Goal: Book appointment/travel/reservation

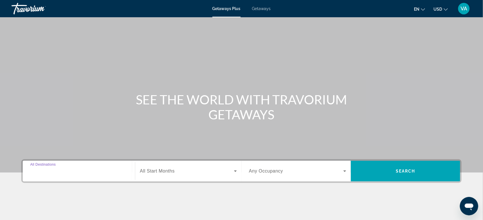
click at [74, 170] on input "Destination All Destinations" at bounding box center [78, 171] width 97 height 7
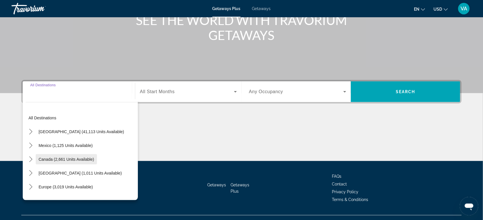
scroll to position [91, 0]
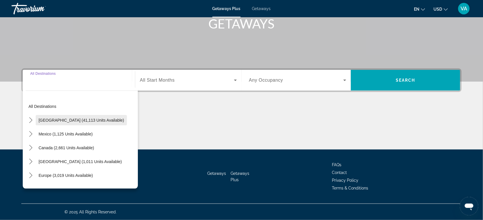
click at [66, 119] on span "[GEOGRAPHIC_DATA] (41,113 units available)" at bounding box center [81, 120] width 85 height 5
type input "**********"
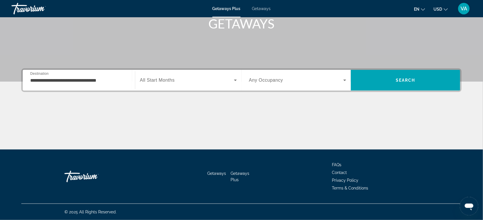
click at [168, 78] on span "All Start Months" at bounding box center [157, 80] width 35 height 5
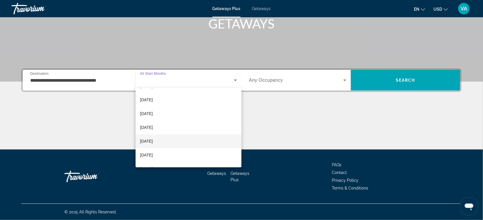
scroll to position [36, 0]
click at [163, 143] on mat-option "[DATE]" at bounding box center [189, 145] width 106 height 14
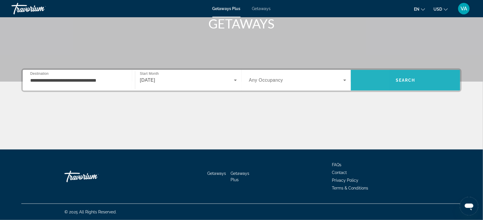
click at [351, 78] on span "Search" at bounding box center [405, 80] width 109 height 14
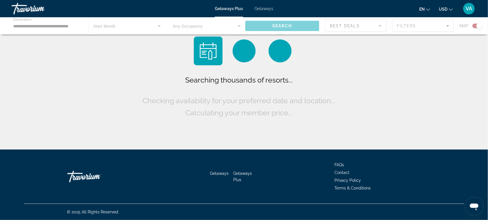
click at [345, 80] on div "Searching thousands of resorts... Checking availability for your preferred date…" at bounding box center [244, 96] width 205 height 45
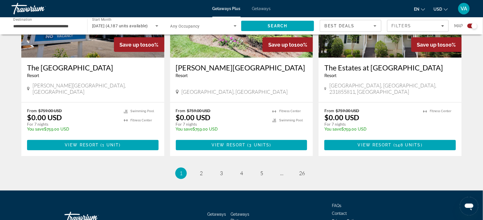
scroll to position [907, 0]
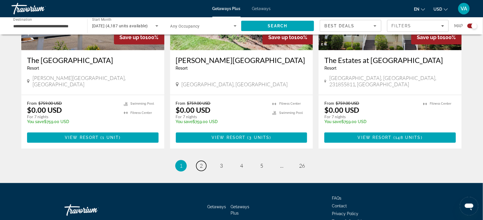
click at [203, 161] on link "page 2" at bounding box center [201, 166] width 10 height 10
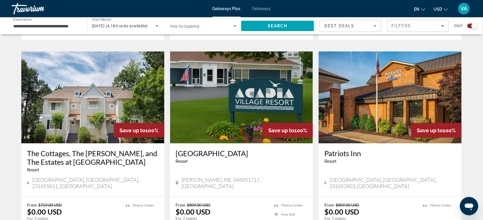
scroll to position [835, 0]
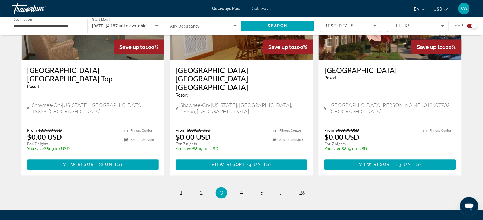
scroll to position [899, 0]
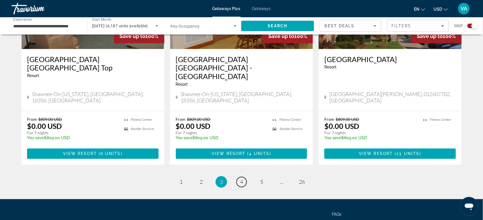
click at [241, 179] on span "4" at bounding box center [241, 182] width 3 height 6
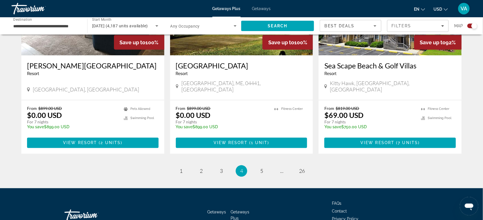
scroll to position [890, 0]
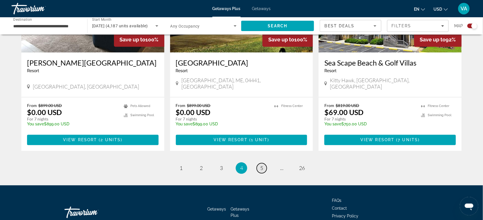
click at [261, 165] on span "5" at bounding box center [261, 168] width 3 height 6
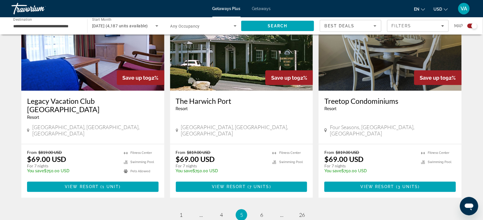
scroll to position [898, 0]
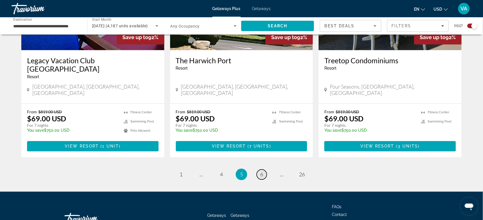
click at [261, 172] on span "6" at bounding box center [261, 175] width 3 height 6
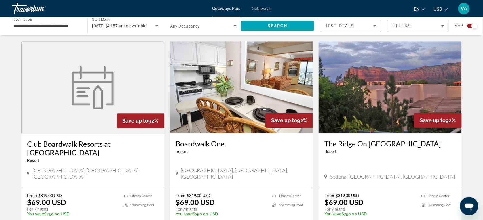
scroll to position [403, 0]
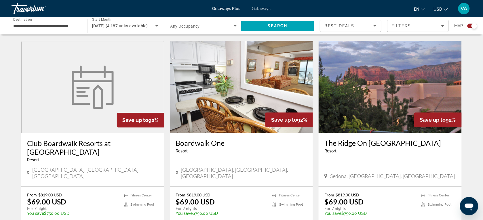
click at [372, 89] on img "Main content" at bounding box center [390, 87] width 143 height 92
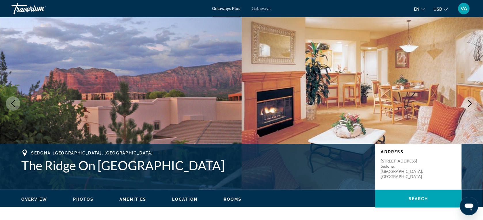
scroll to position [36, 0]
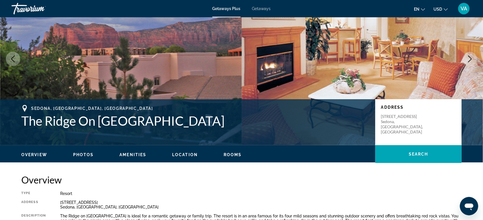
drag, startPoint x: 151, startPoint y: 184, endPoint x: 147, endPoint y: 191, distance: 7.5
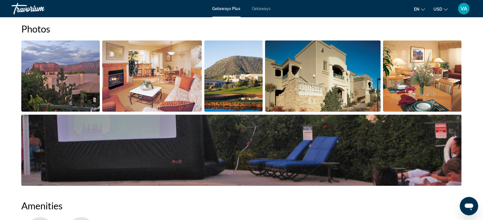
scroll to position [252, 0]
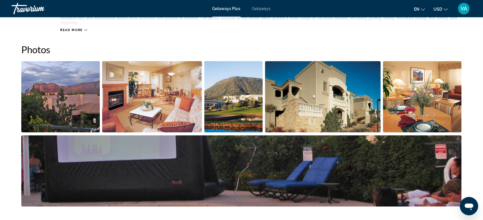
click at [62, 105] on img "Open full-screen image slider" at bounding box center [60, 96] width 79 height 71
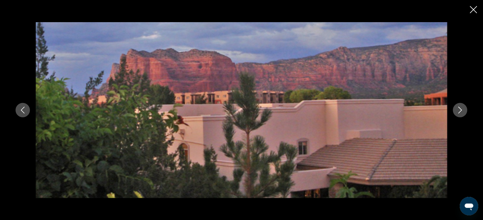
click at [457, 109] on icon "Next image" at bounding box center [460, 110] width 7 height 7
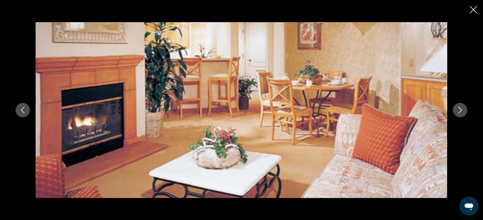
click at [457, 109] on icon "Next image" at bounding box center [460, 110] width 7 height 7
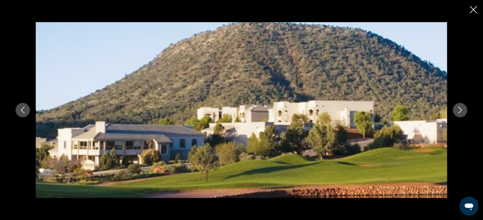
click at [457, 109] on icon "Next image" at bounding box center [460, 110] width 7 height 7
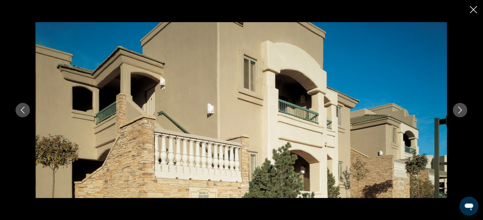
click at [458, 108] on icon "Next image" at bounding box center [460, 110] width 7 height 7
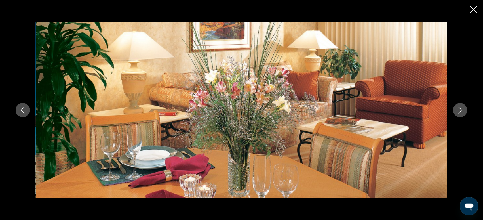
click at [458, 108] on icon "Next image" at bounding box center [460, 110] width 7 height 7
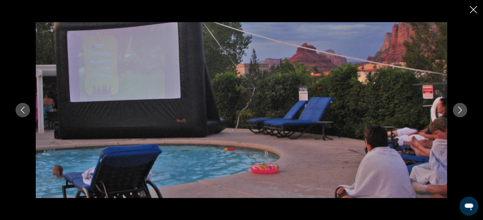
click at [458, 108] on icon "Next image" at bounding box center [460, 110] width 7 height 7
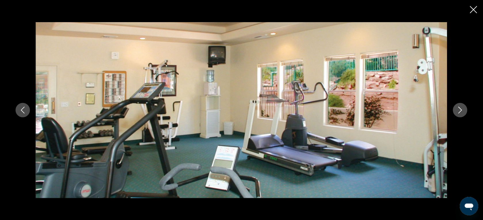
click at [458, 108] on icon "Next image" at bounding box center [460, 110] width 7 height 7
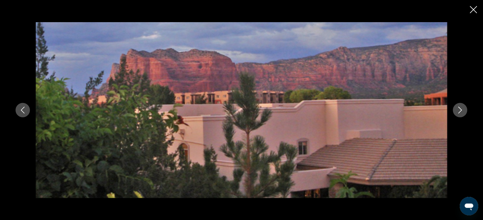
click at [463, 107] on icon "Next image" at bounding box center [460, 110] width 7 height 7
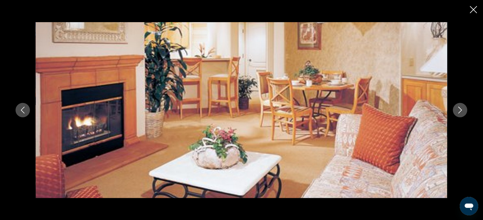
click at [471, 5] on div "prev next" at bounding box center [241, 110] width 483 height 220
click at [473, 9] on icon "Close slideshow" at bounding box center [473, 9] width 7 height 7
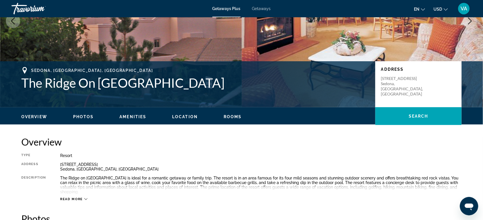
scroll to position [0, 0]
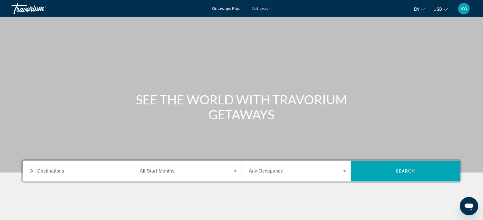
click at [79, 168] on input "Destination All Destinations" at bounding box center [78, 171] width 97 height 7
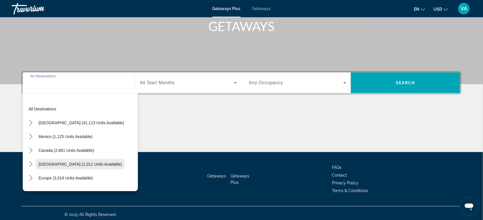
scroll to position [91, 0]
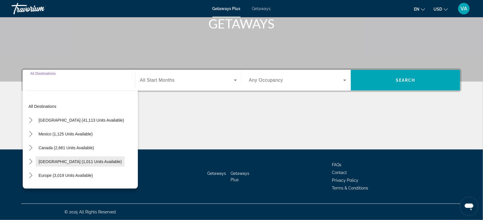
click at [58, 159] on span "[GEOGRAPHIC_DATA] (1,011 units available)" at bounding box center [80, 161] width 83 height 5
type input "**********"
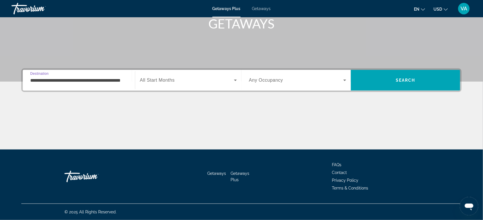
click at [156, 81] on span "All Start Months" at bounding box center [157, 80] width 35 height 5
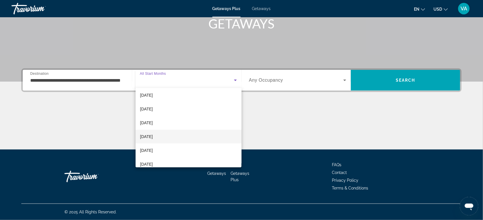
scroll to position [72, 0]
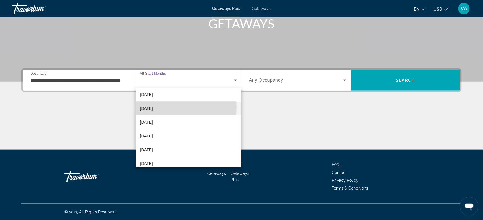
click at [151, 107] on span "[DATE]" at bounding box center [146, 108] width 13 height 7
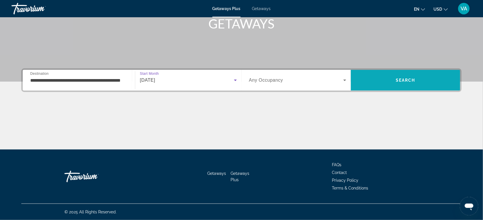
click at [374, 74] on span "Search" at bounding box center [405, 80] width 109 height 14
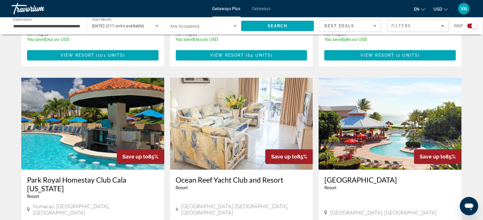
scroll to position [396, 0]
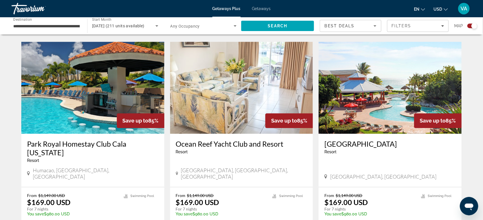
click at [79, 140] on h3 "Park Royal Homestay Club Cala Puerto Rico" at bounding box center [93, 148] width 132 height 17
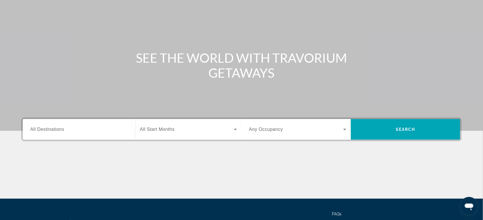
scroll to position [91, 0]
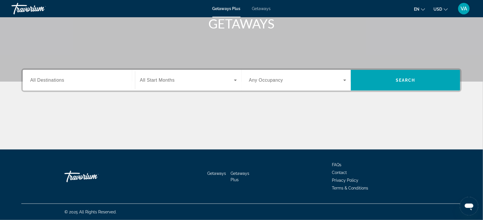
click at [91, 85] on div "Search widget" at bounding box center [78, 80] width 97 height 16
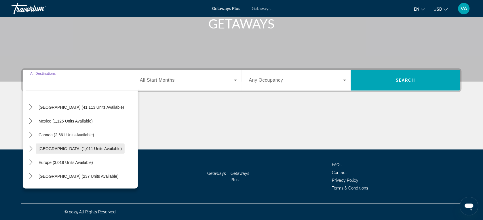
scroll to position [0, 0]
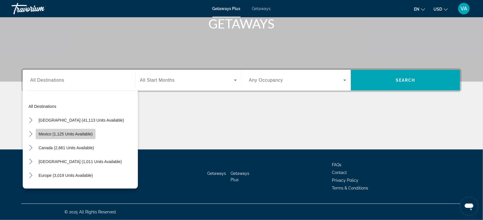
click at [60, 133] on span "Mexico (1,125 units available)" at bounding box center [66, 134] width 54 height 5
type input "**********"
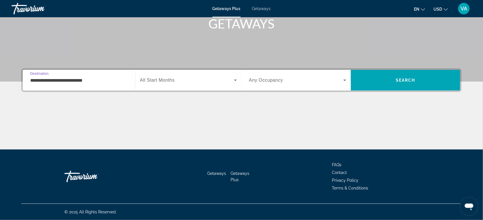
click at [199, 79] on span "Search widget" at bounding box center [187, 80] width 94 height 7
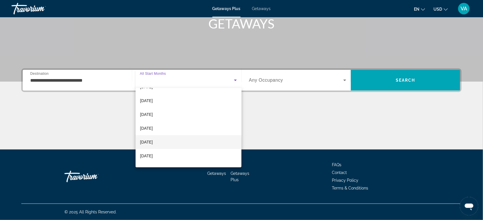
scroll to position [36, 0]
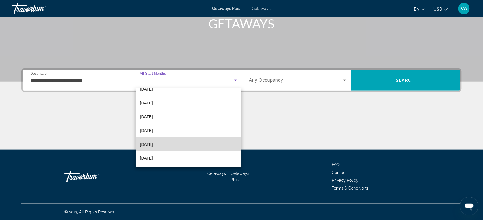
click at [189, 143] on mat-option "[DATE]" at bounding box center [189, 145] width 106 height 14
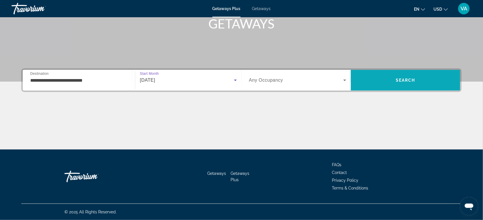
click at [371, 73] on span "Search" at bounding box center [405, 80] width 109 height 14
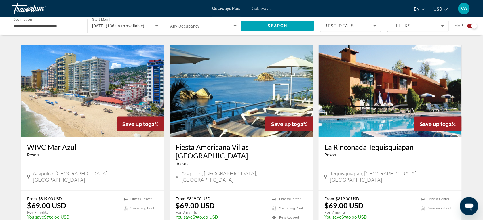
scroll to position [898, 0]
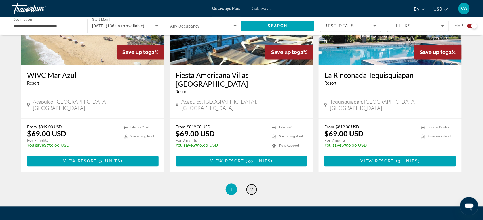
click at [250, 185] on link "page 2" at bounding box center [252, 190] width 10 height 10
